Goal: Complete application form

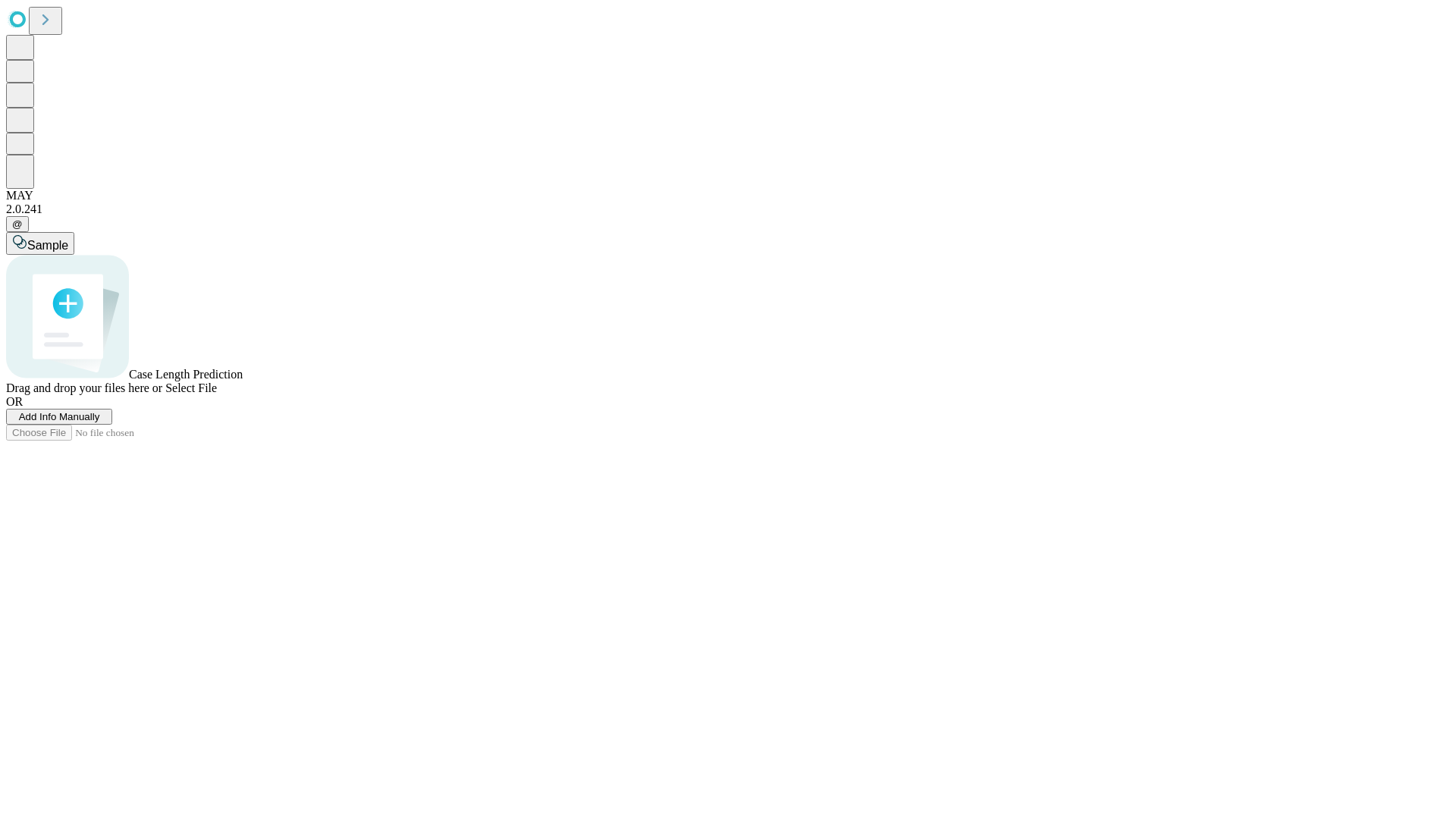
click at [100, 422] on span "Add Info Manually" at bounding box center [59, 417] width 81 height 11
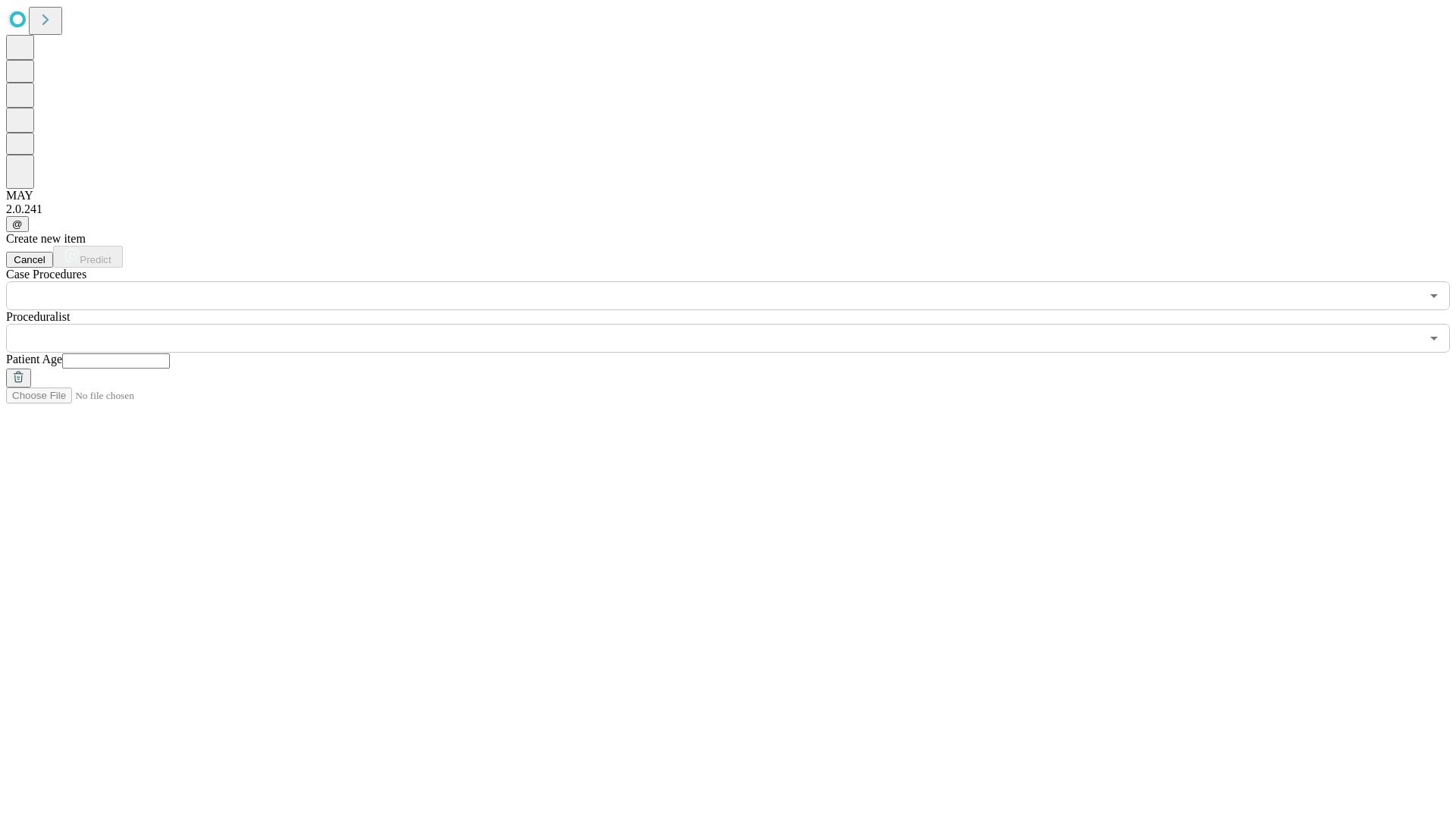
click at [170, 353] on input "text" at bounding box center [116, 361] width 108 height 15
type input "**"
click at [738, 324] on input "text" at bounding box center [713, 338] width 1414 height 29
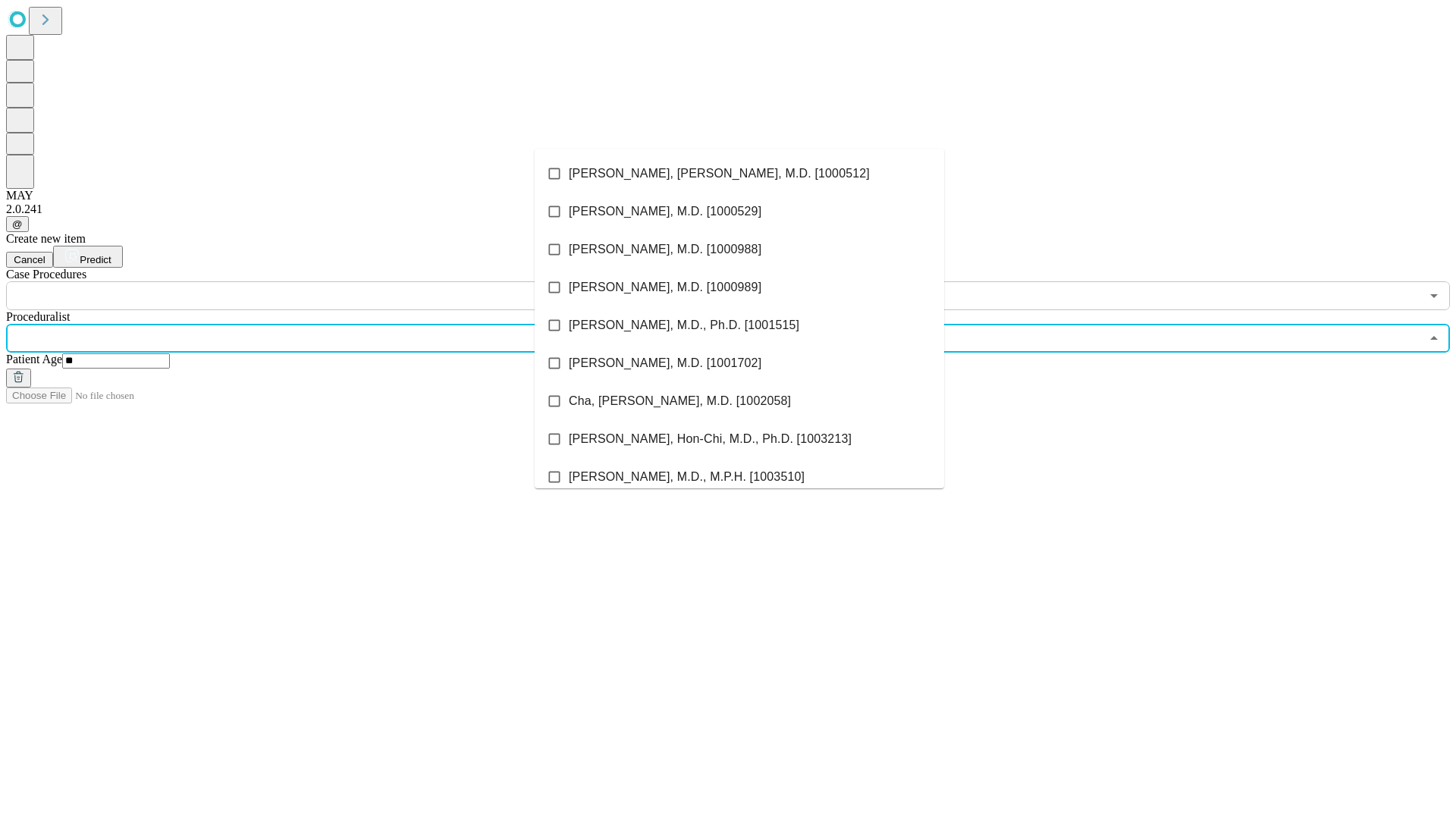
click at [739, 174] on li "[PERSON_NAME], [PERSON_NAME], M.D. [1000512]" at bounding box center [739, 174] width 410 height 38
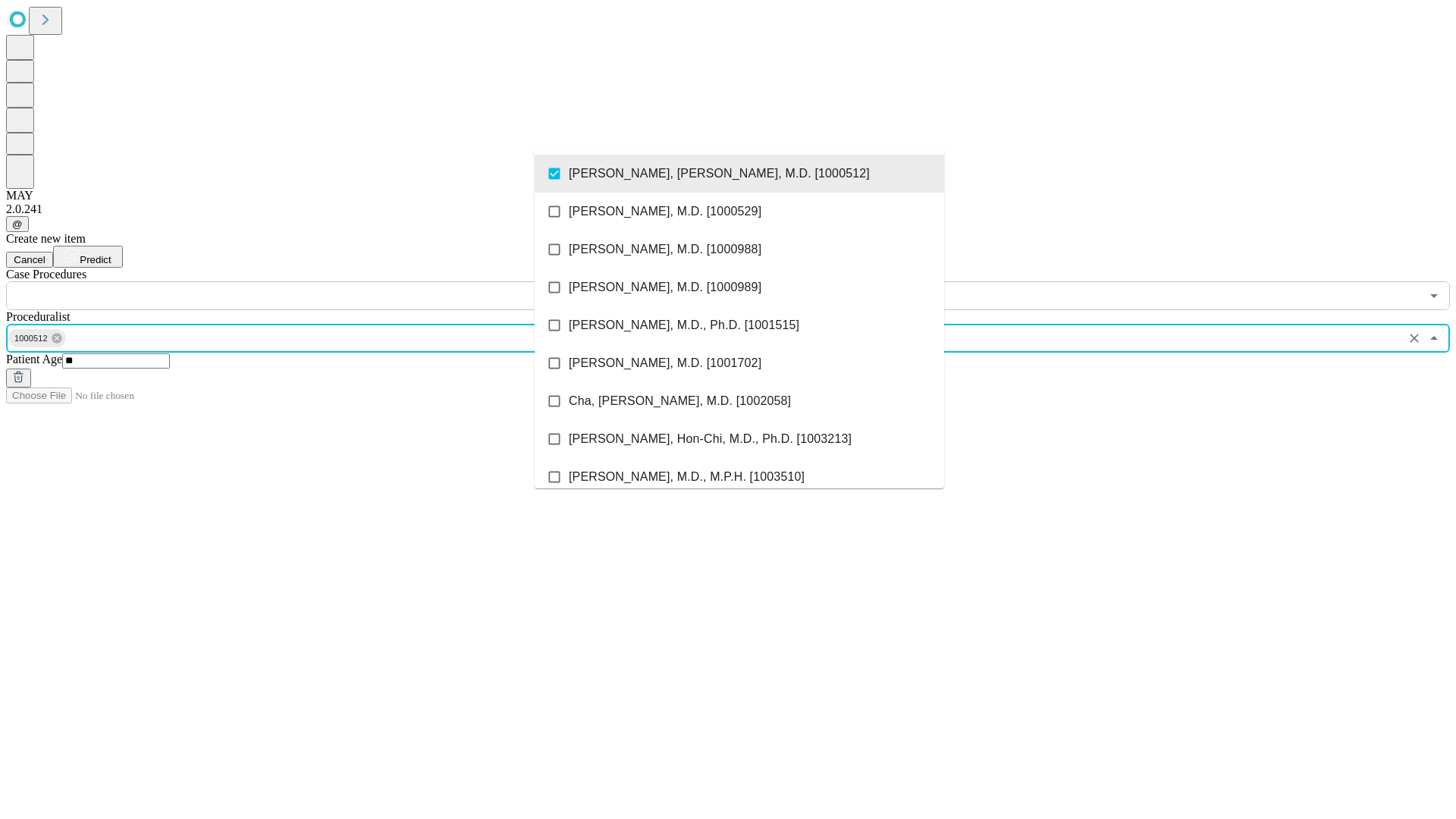
click at [318, 282] on input "text" at bounding box center [713, 296] width 1414 height 29
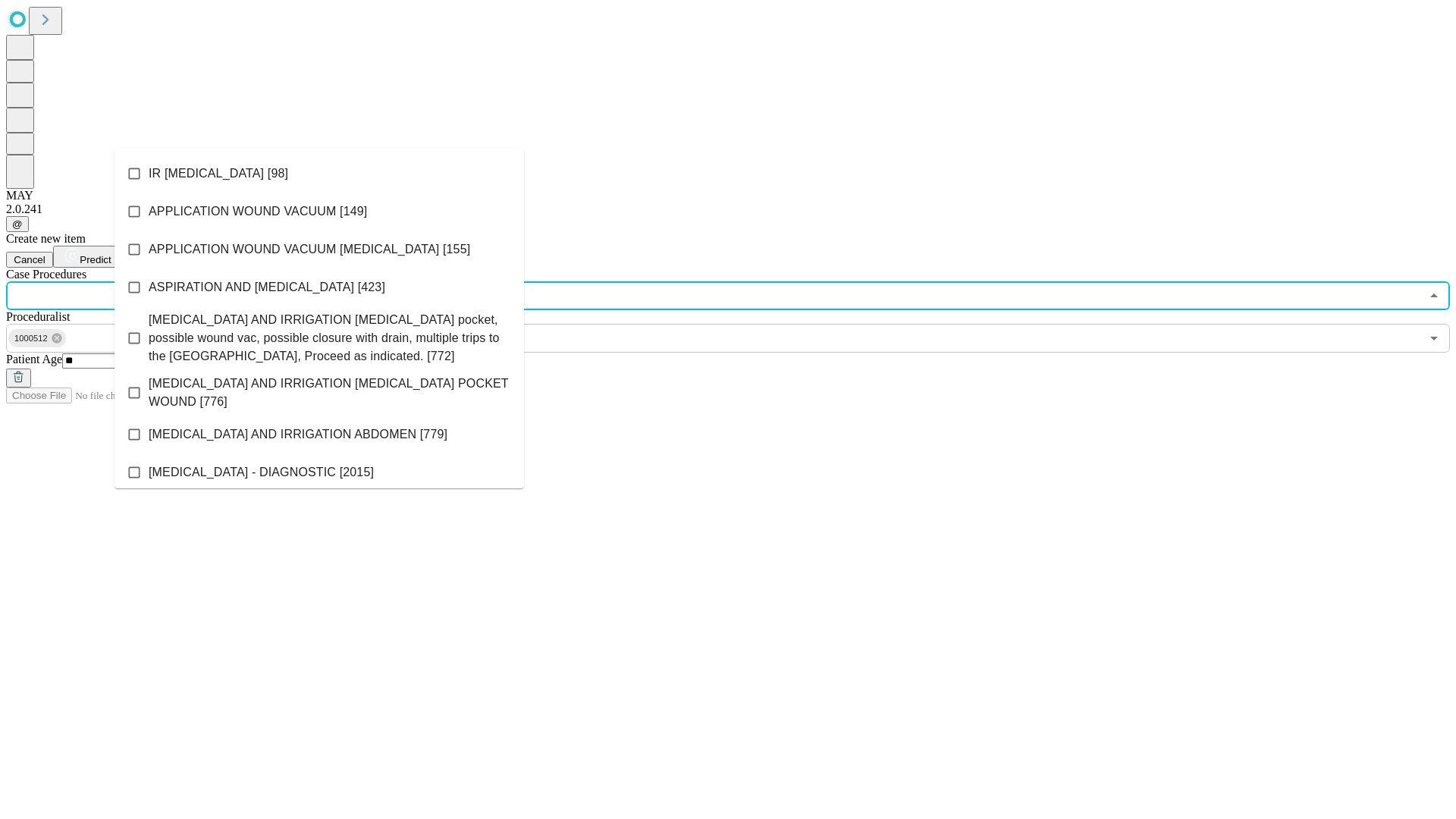
click at [319, 174] on li "IR [MEDICAL_DATA] [98]" at bounding box center [319, 174] width 410 height 38
